Goal: Navigation & Orientation: Find specific page/section

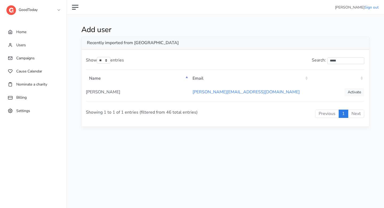
click at [52, 8] on link "GoodToday" at bounding box center [32, 9] width 53 height 10
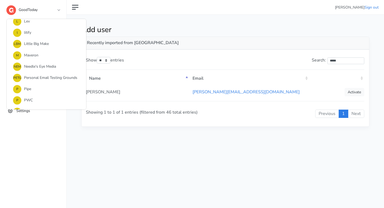
scroll to position [371, 0]
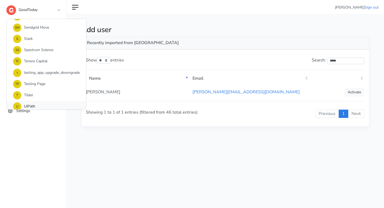
click at [51, 106] on link "U UiPath" at bounding box center [47, 106] width 80 height 11
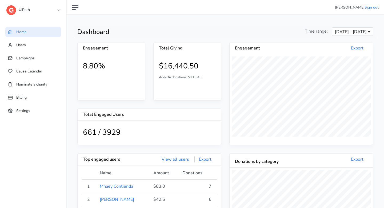
scroll to position [98, 144]
click at [33, 57] on span "Campaigns" at bounding box center [25, 58] width 18 height 5
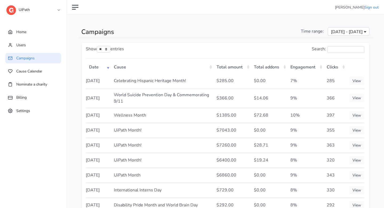
scroll to position [5, 0]
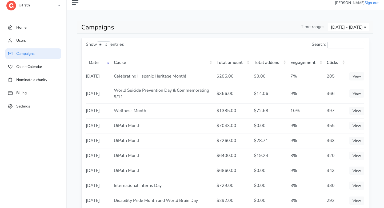
click at [52, 3] on link "UiPath" at bounding box center [32, 4] width 53 height 10
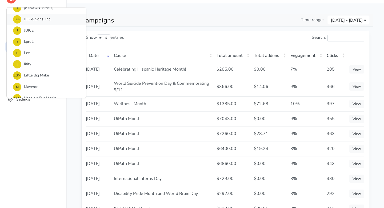
scroll to position [211, 0]
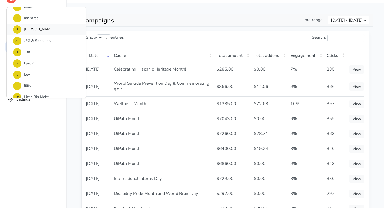
click at [47, 28] on link "J Jefferies" at bounding box center [47, 29] width 80 height 11
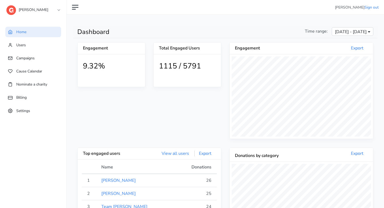
scroll to position [98, 144]
click at [45, 58] on link "Campaigns" at bounding box center [33, 58] width 56 height 10
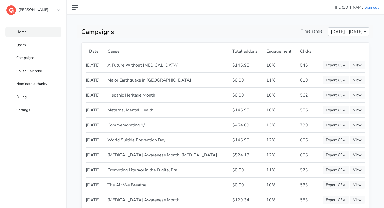
click at [27, 30] on link "Home" at bounding box center [33, 32] width 56 height 10
click at [34, 32] on link "Home" at bounding box center [33, 32] width 56 height 10
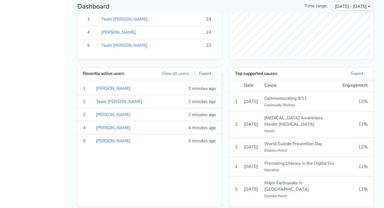
scroll to position [205, 0]
